Goal: Information Seeking & Learning: Find specific fact

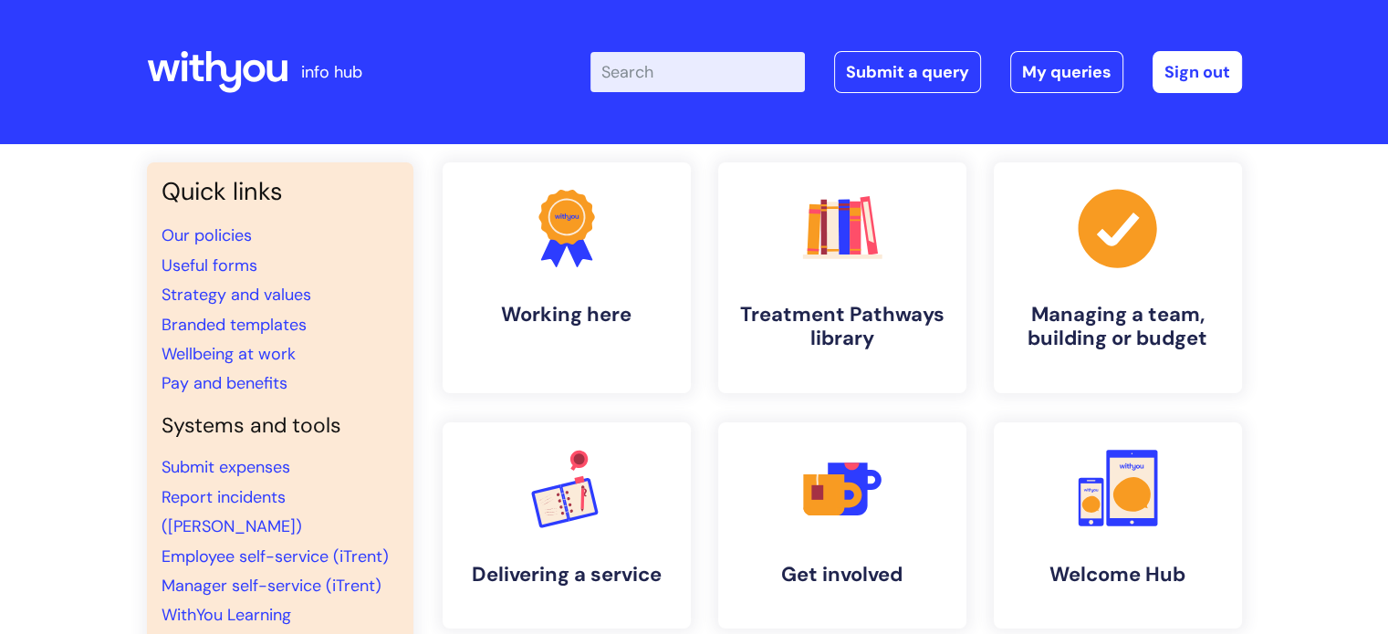
click at [669, 71] on input "Enter your search term here..." at bounding box center [698, 72] width 214 height 40
type input "pay"
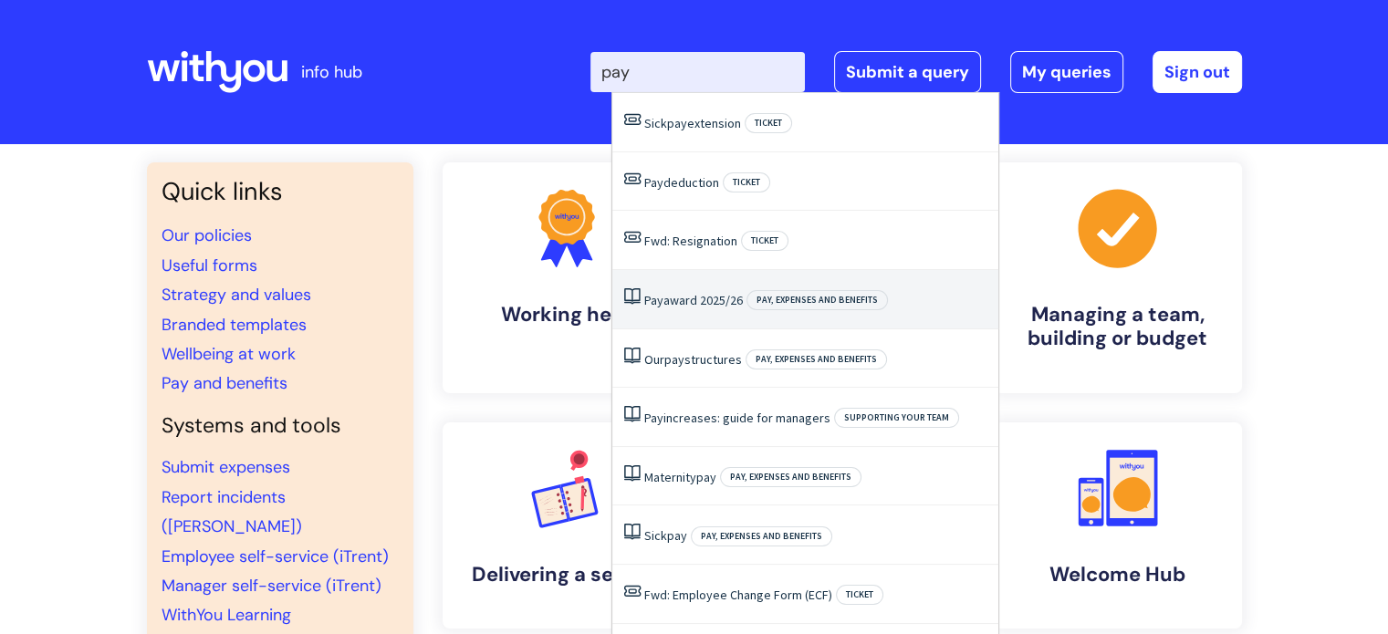
click at [724, 302] on link "Pay award 2025/26" at bounding box center [693, 300] width 99 height 16
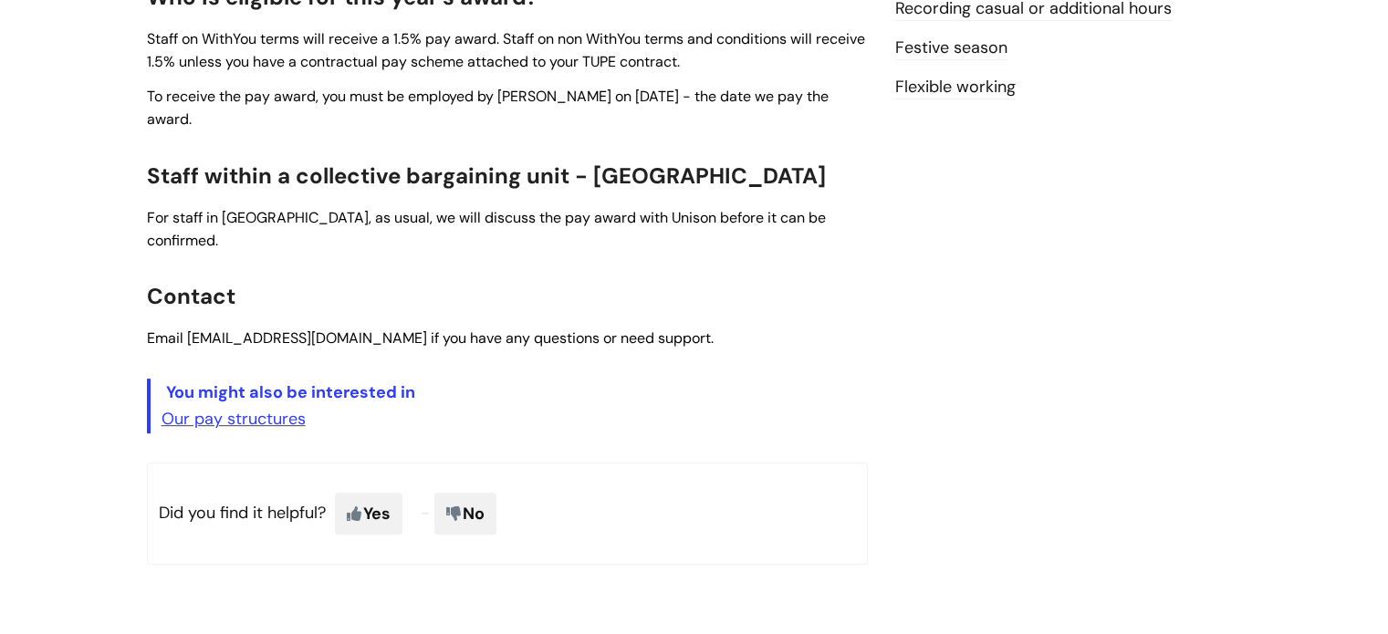
scroll to position [913, 0]
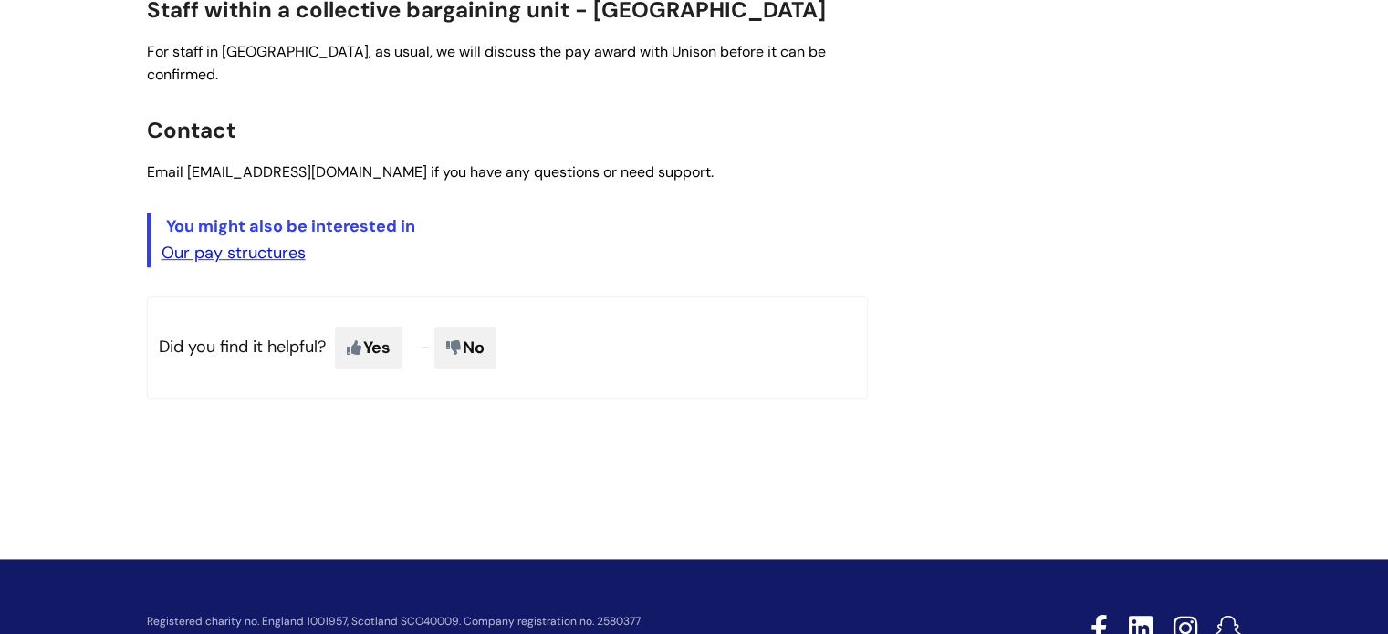
click at [219, 242] on link "Our pay structures" at bounding box center [234, 253] width 144 height 22
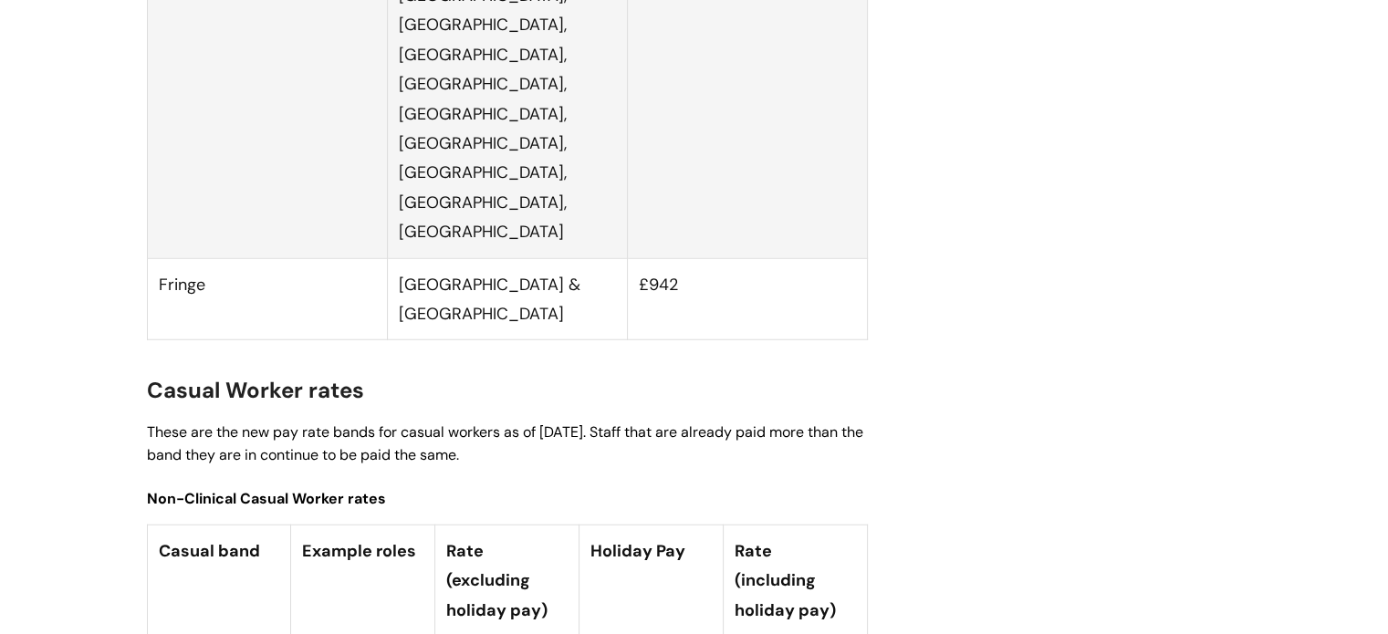
scroll to position [4599, 0]
